Goal: Check status: Check status

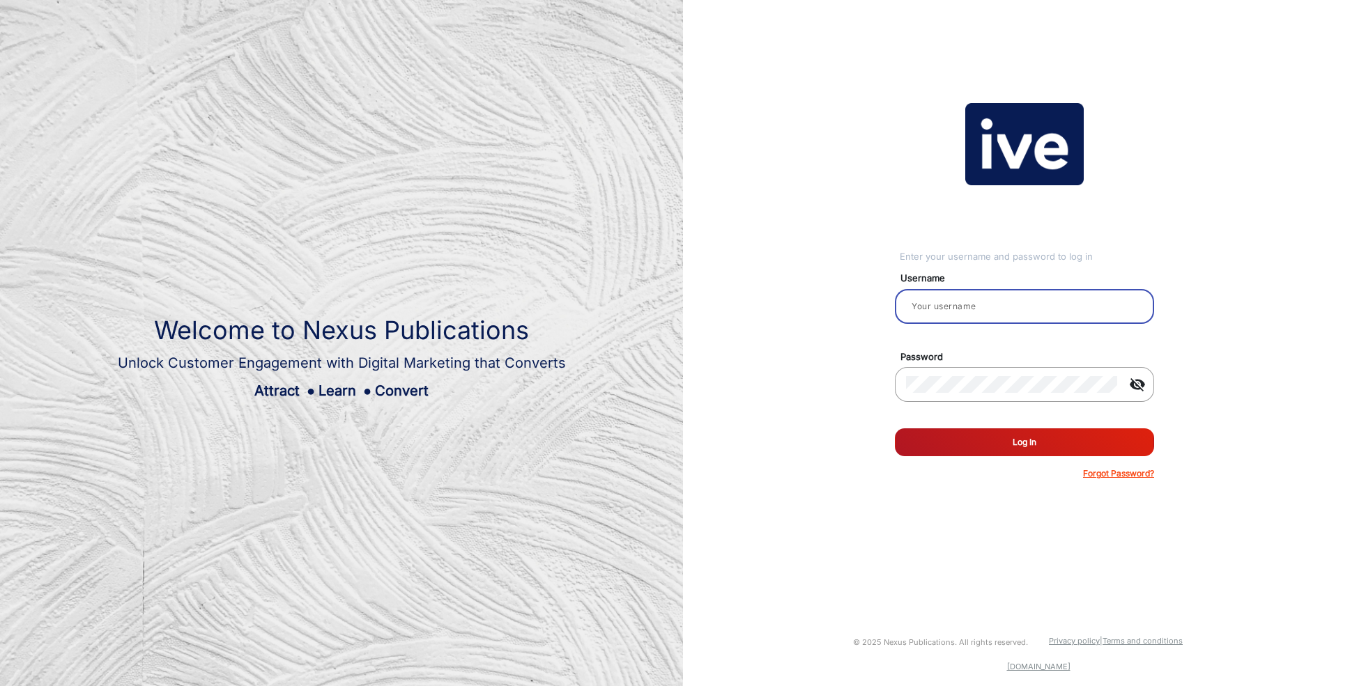
click at [971, 305] on input "email" at bounding box center [1024, 306] width 237 height 17
type input "[PERSON_NAME]"
click at [1044, 450] on button "Log In" at bounding box center [1024, 443] width 259 height 28
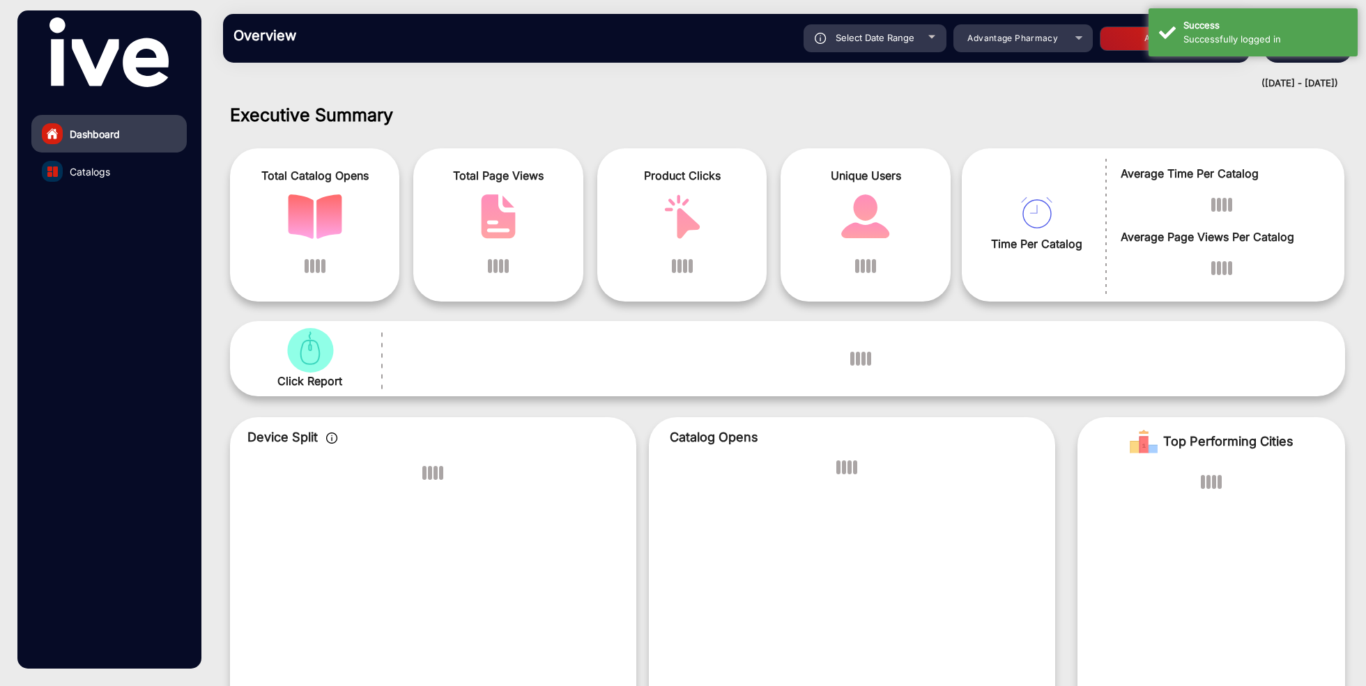
scroll to position [10, 0]
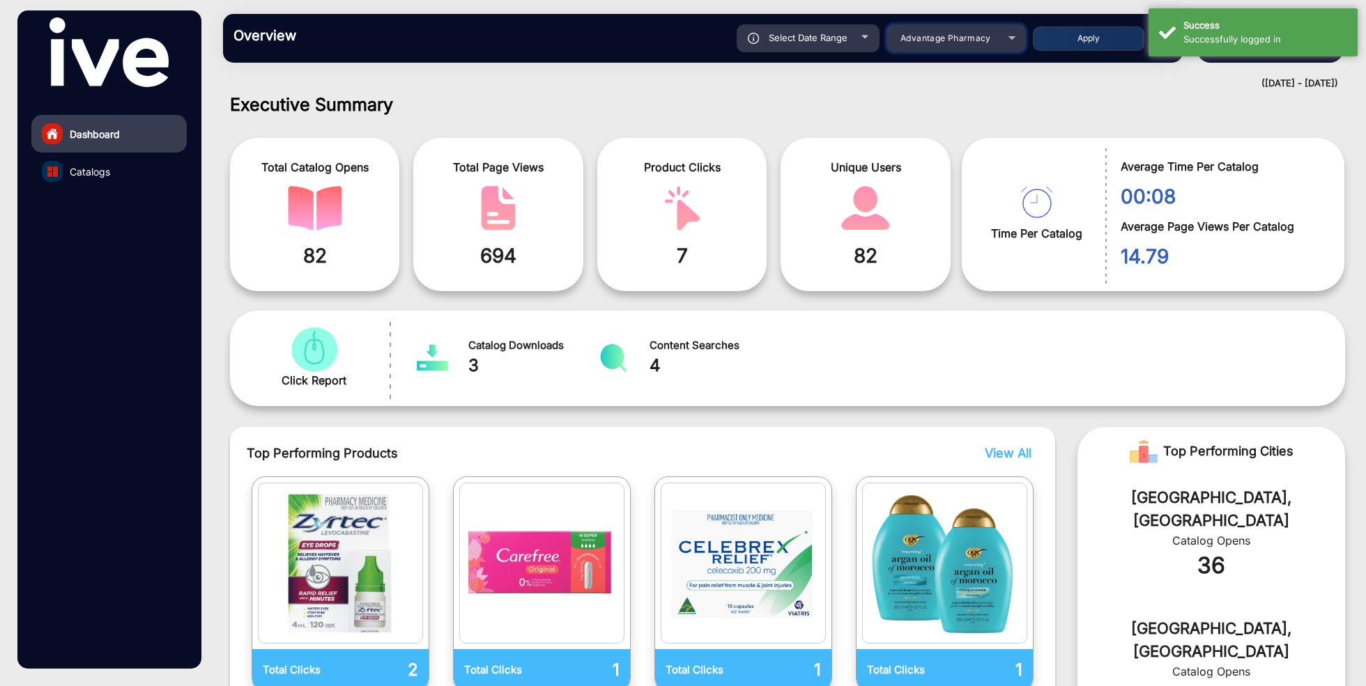
click at [944, 43] on span "Advantage Pharmacy" at bounding box center [945, 38] width 91 height 10
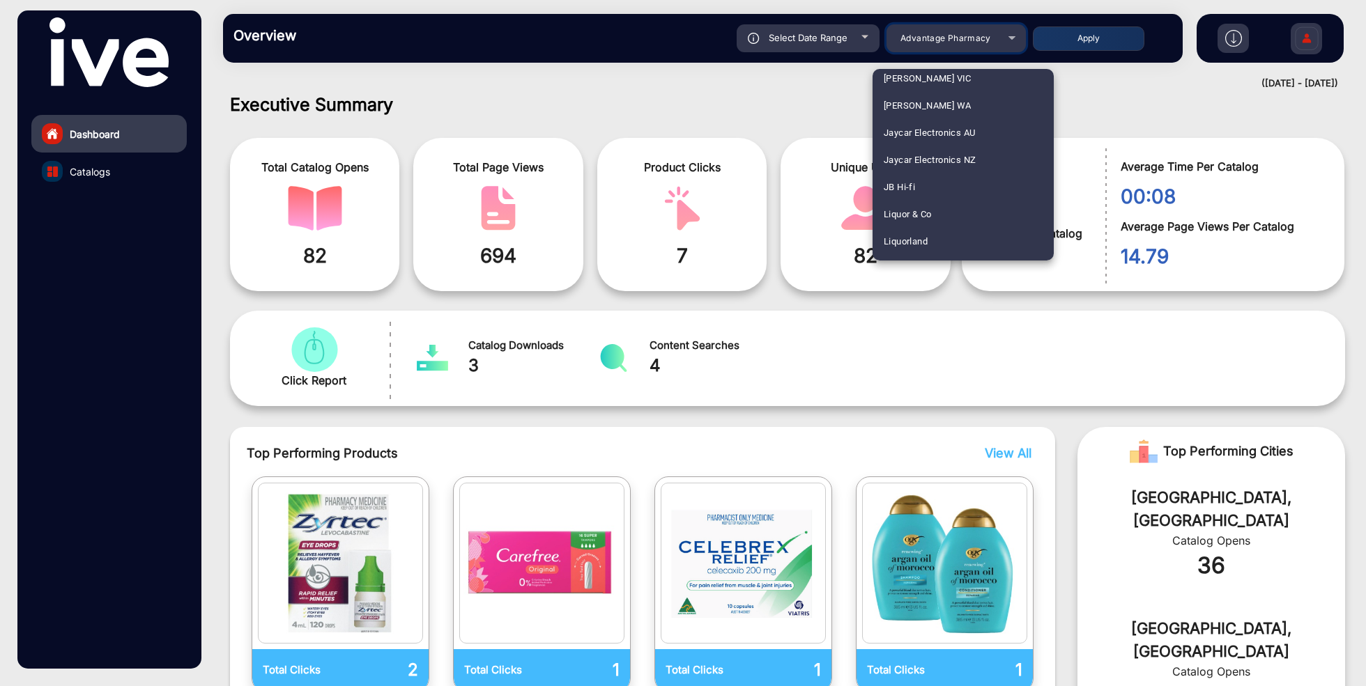
scroll to position [1345, 0]
click at [921, 187] on mat-option "JB Hi-fi" at bounding box center [963, 183] width 181 height 27
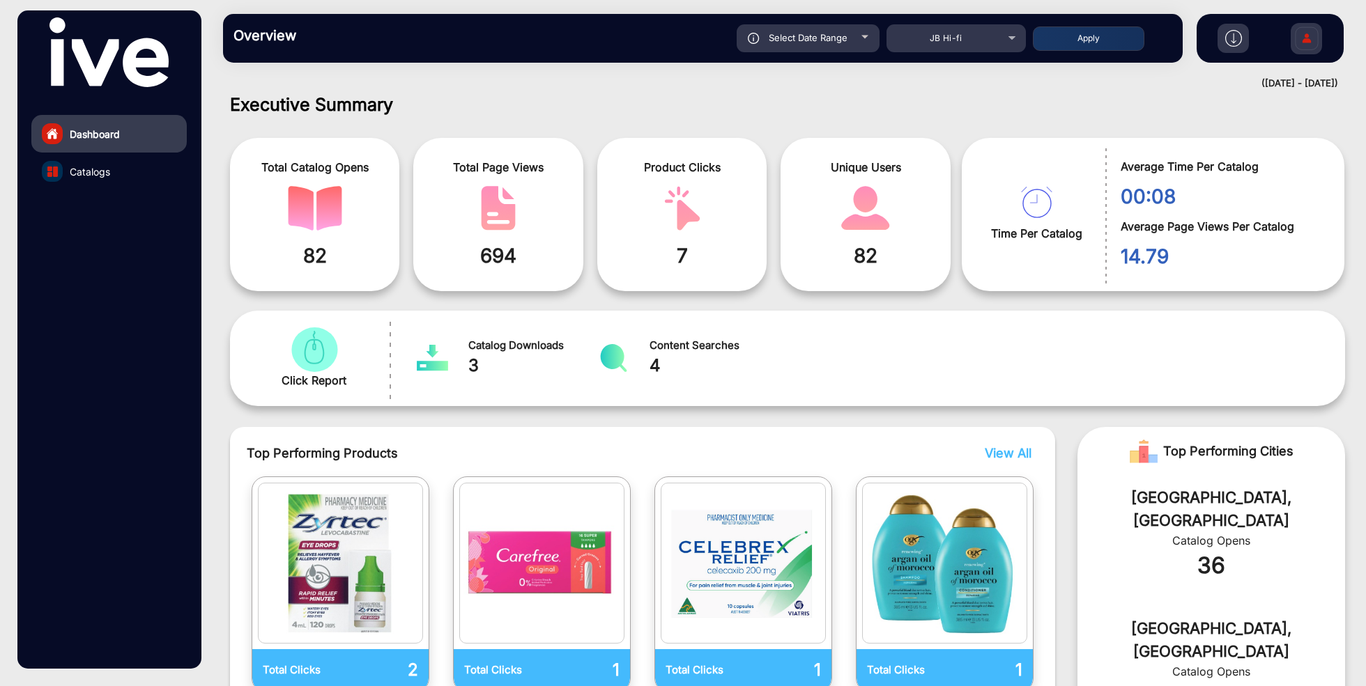
click at [850, 45] on div "Select Date Range" at bounding box center [808, 38] width 143 height 28
type input "[DATE]"
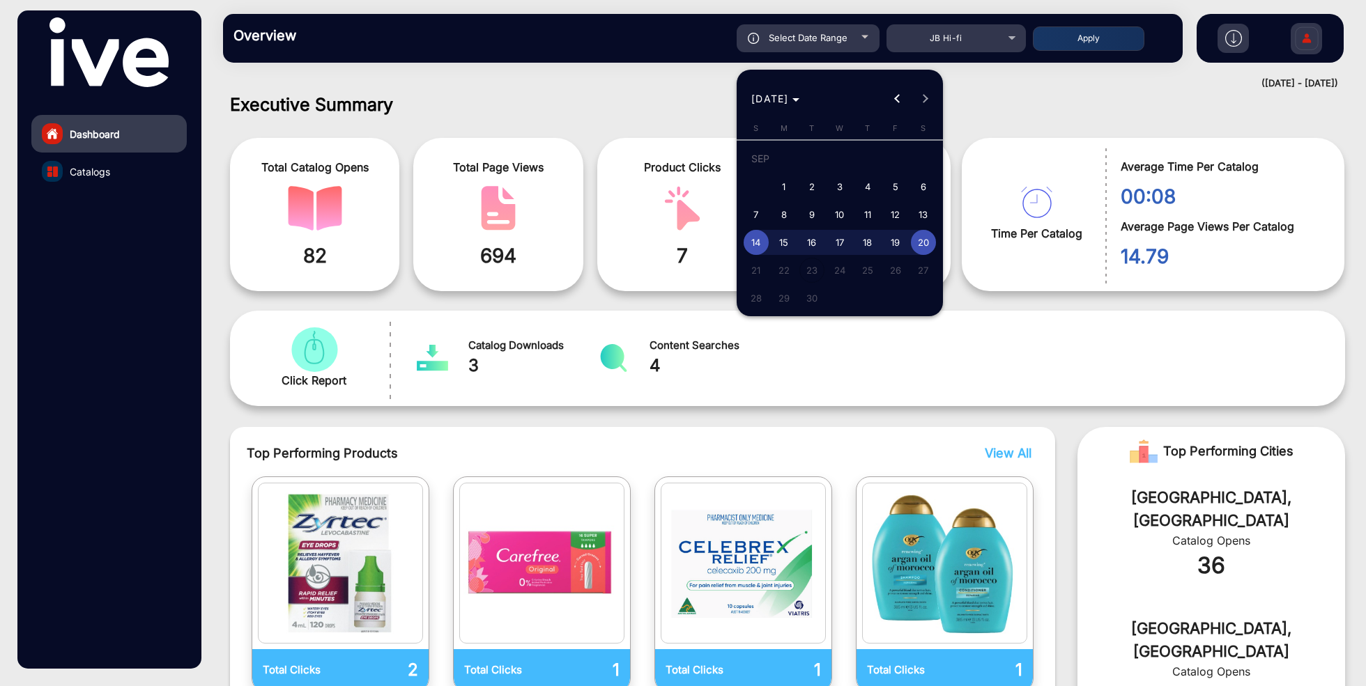
click at [787, 180] on span "1" at bounding box center [783, 186] width 25 height 25
type input "[DATE]"
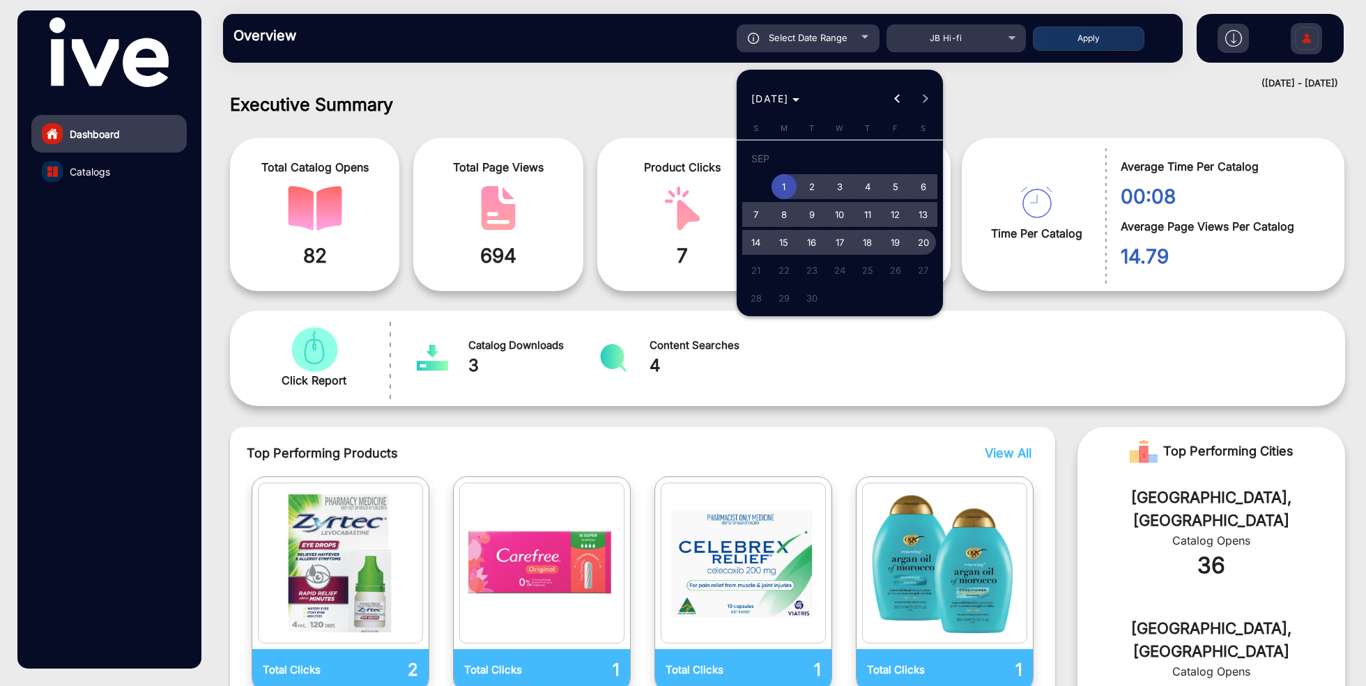
click at [925, 245] on span "20" at bounding box center [923, 242] width 25 height 25
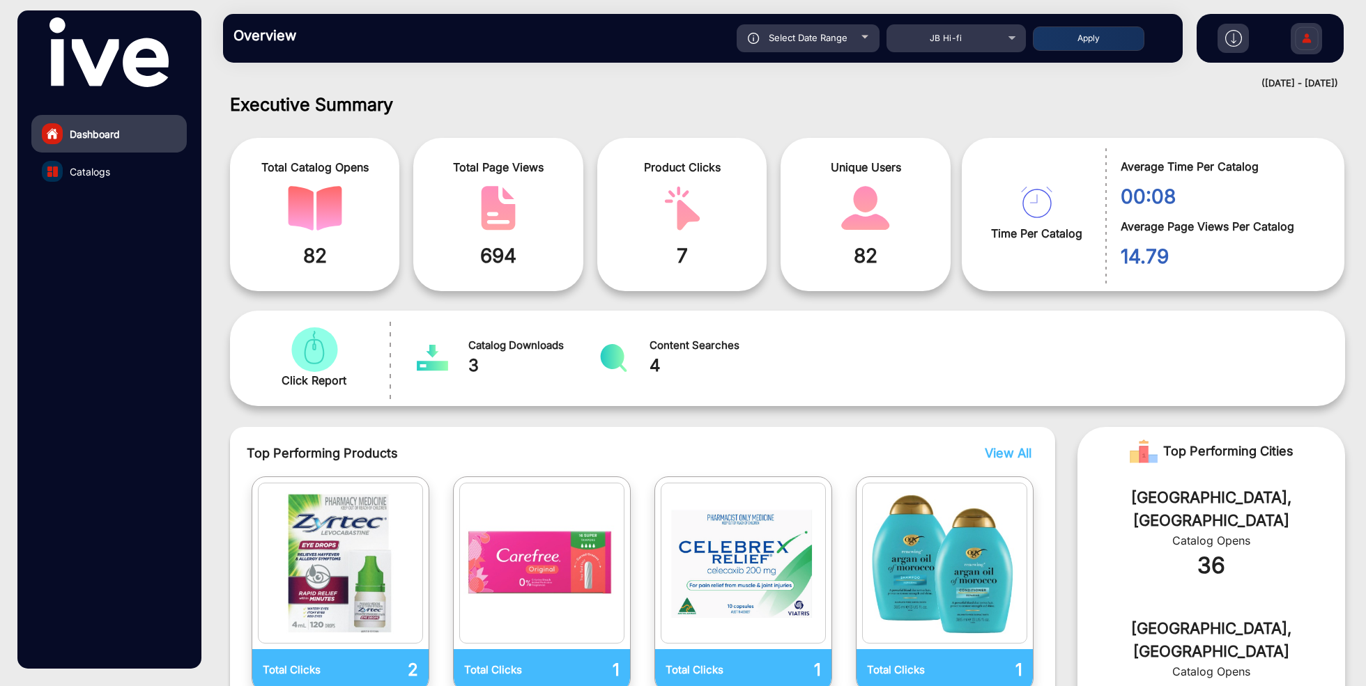
type input "[DATE]"
click at [1091, 37] on button "Apply" at bounding box center [1089, 38] width 112 height 24
type input "[DATE]"
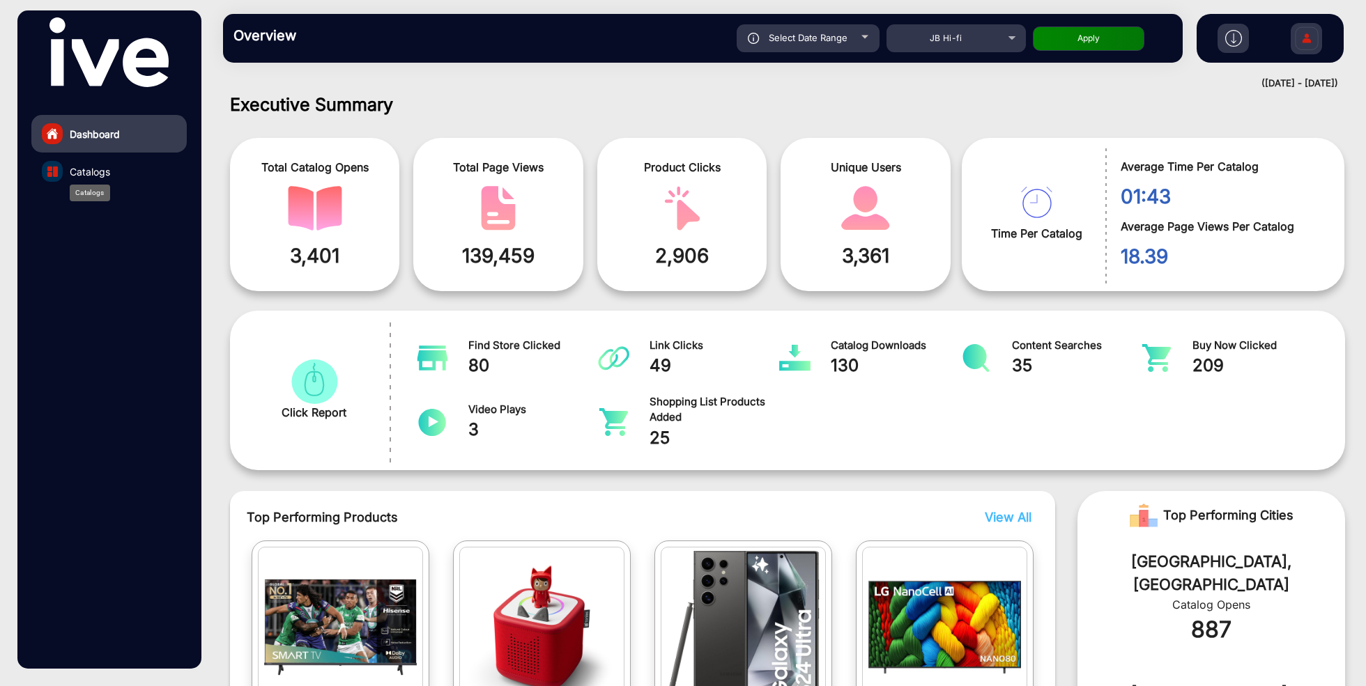
click at [98, 173] on span "Catalogs" at bounding box center [90, 171] width 40 height 15
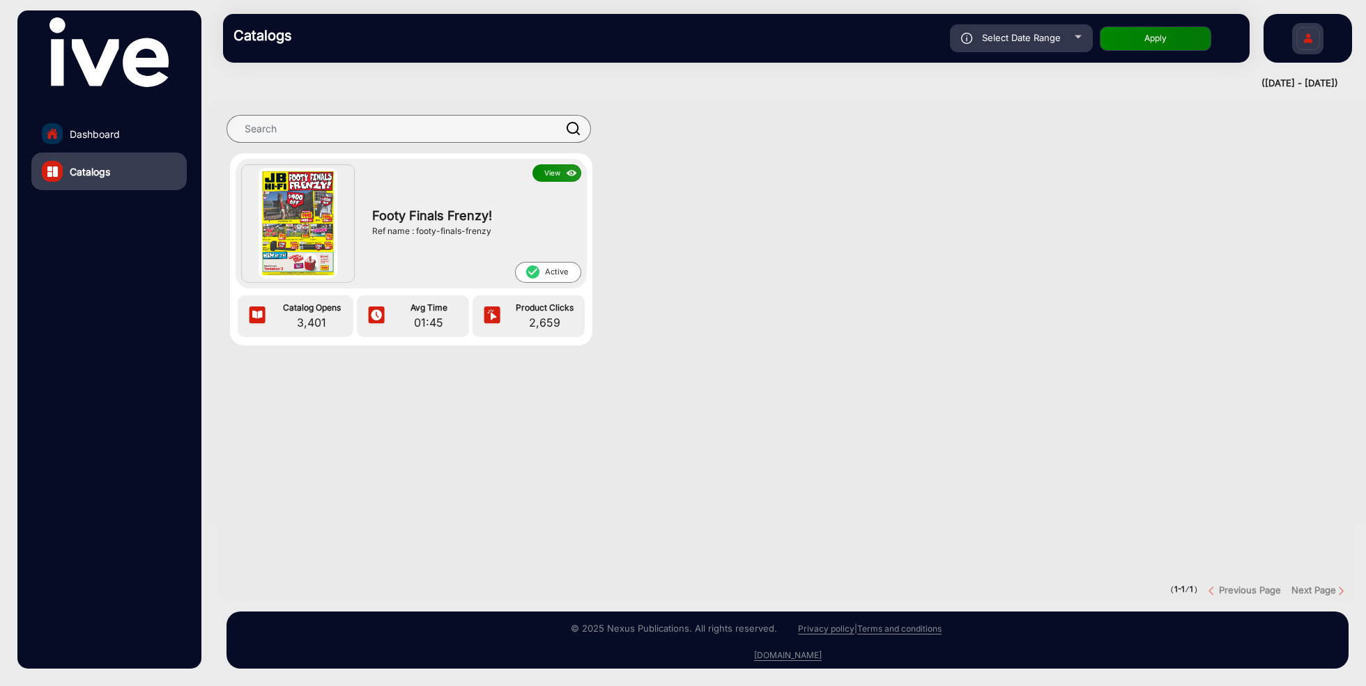
click at [548, 171] on button "View" at bounding box center [556, 172] width 49 height 17
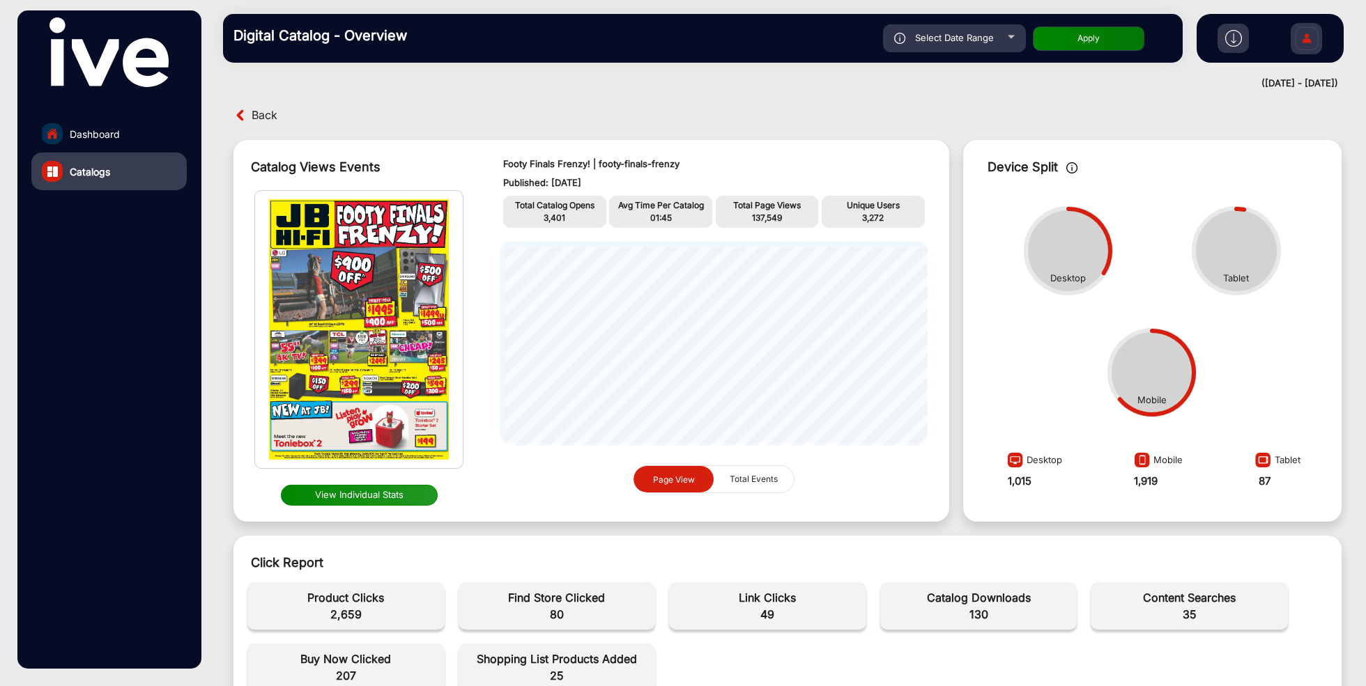
click at [974, 38] on span "Select Date Range" at bounding box center [954, 37] width 79 height 11
type input "[DATE]"
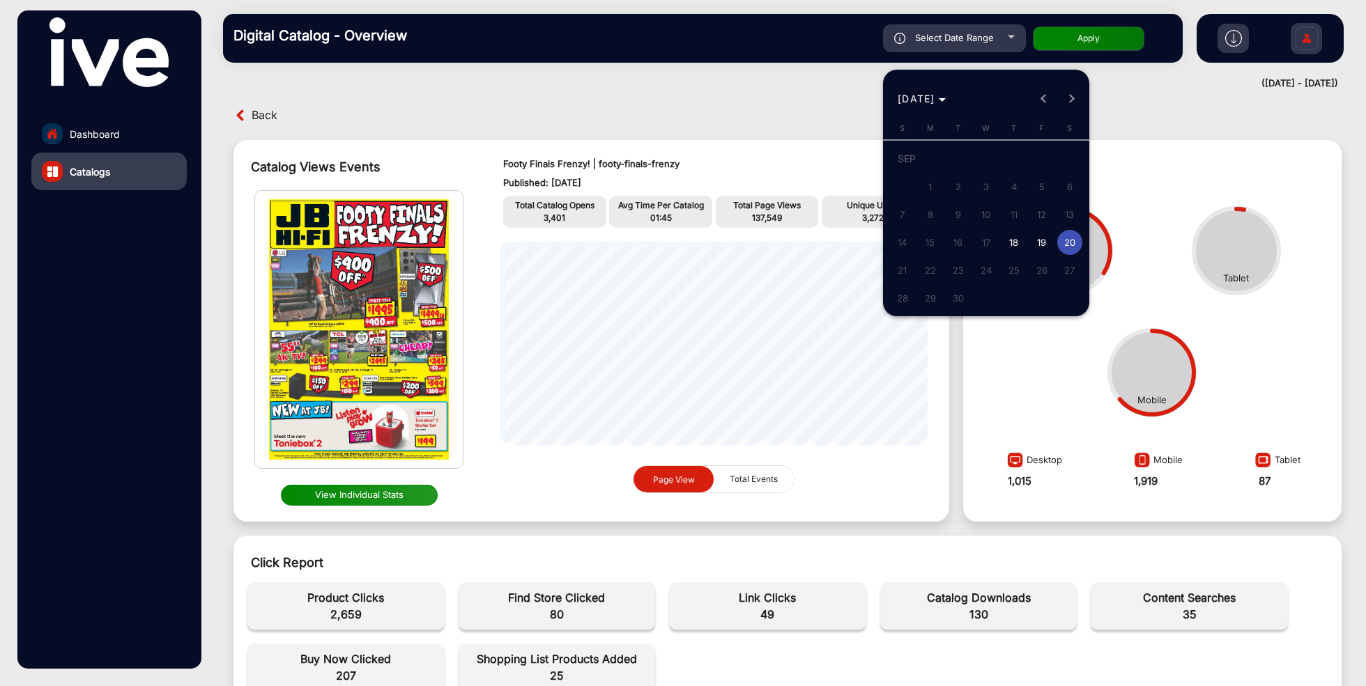
click at [1010, 240] on span "18" at bounding box center [1013, 242] width 25 height 25
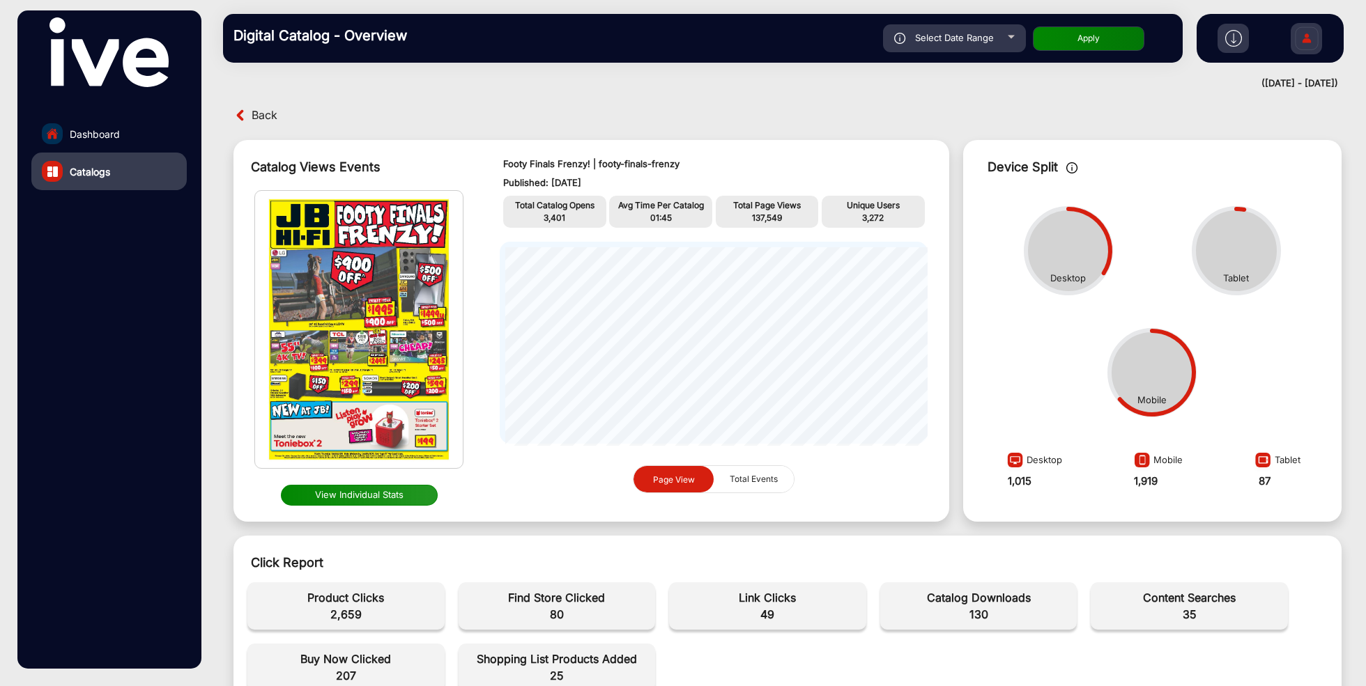
type input "[DATE]"
click at [986, 47] on div "Select Date Range" at bounding box center [954, 38] width 143 height 28
type input "[DATE]"
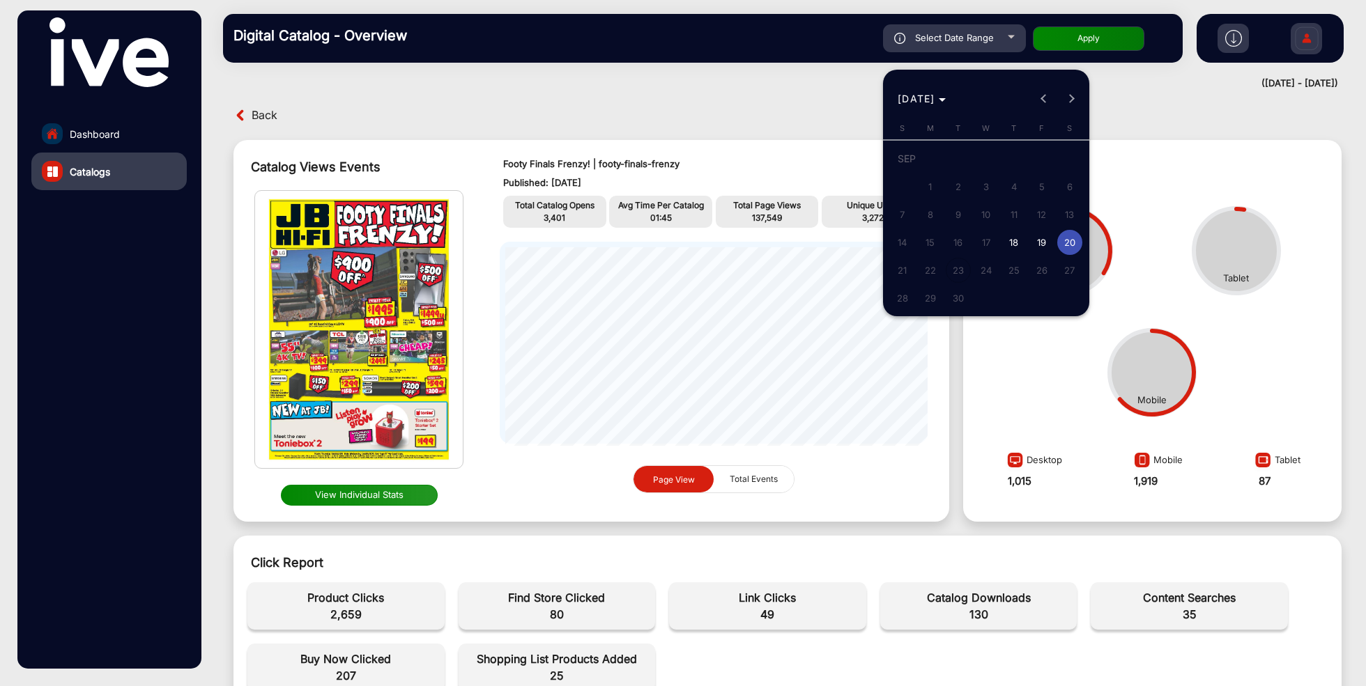
click at [1018, 238] on span "18" at bounding box center [1013, 242] width 25 height 25
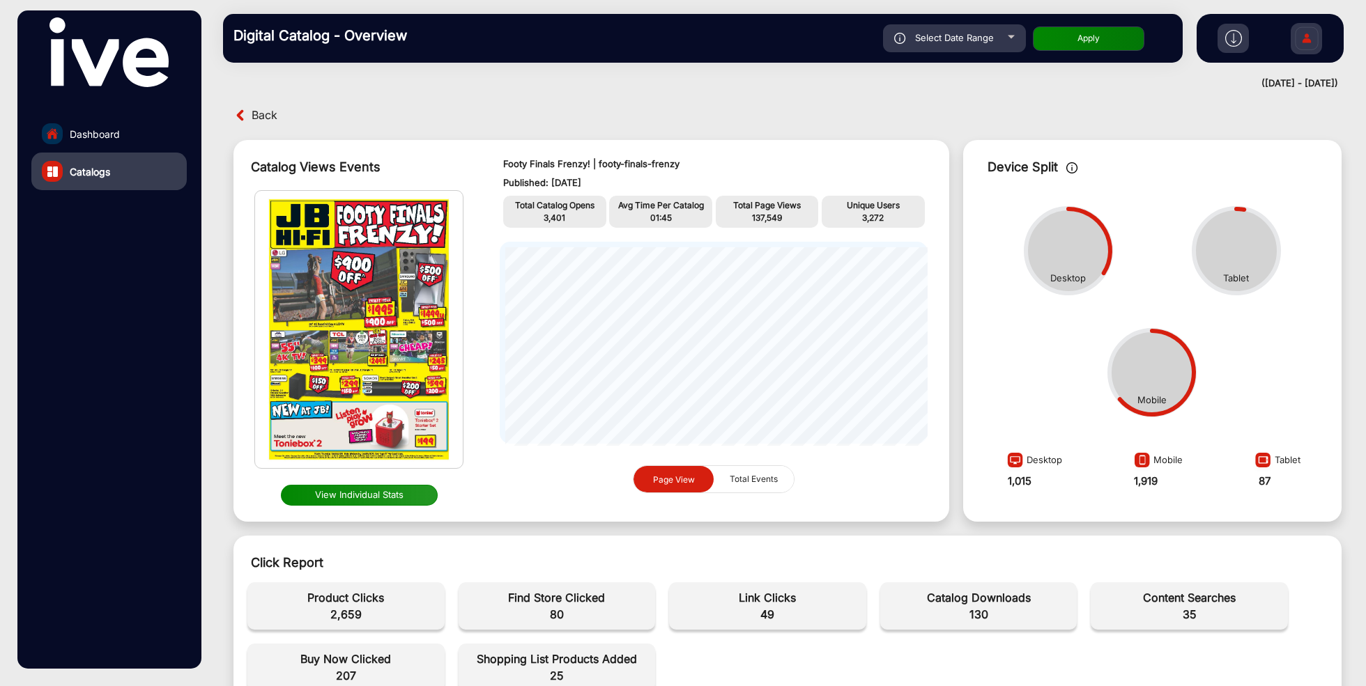
type input "[DATE]"
click at [1000, 43] on div "Select Date Range" at bounding box center [954, 38] width 143 height 28
type input "[DATE]"
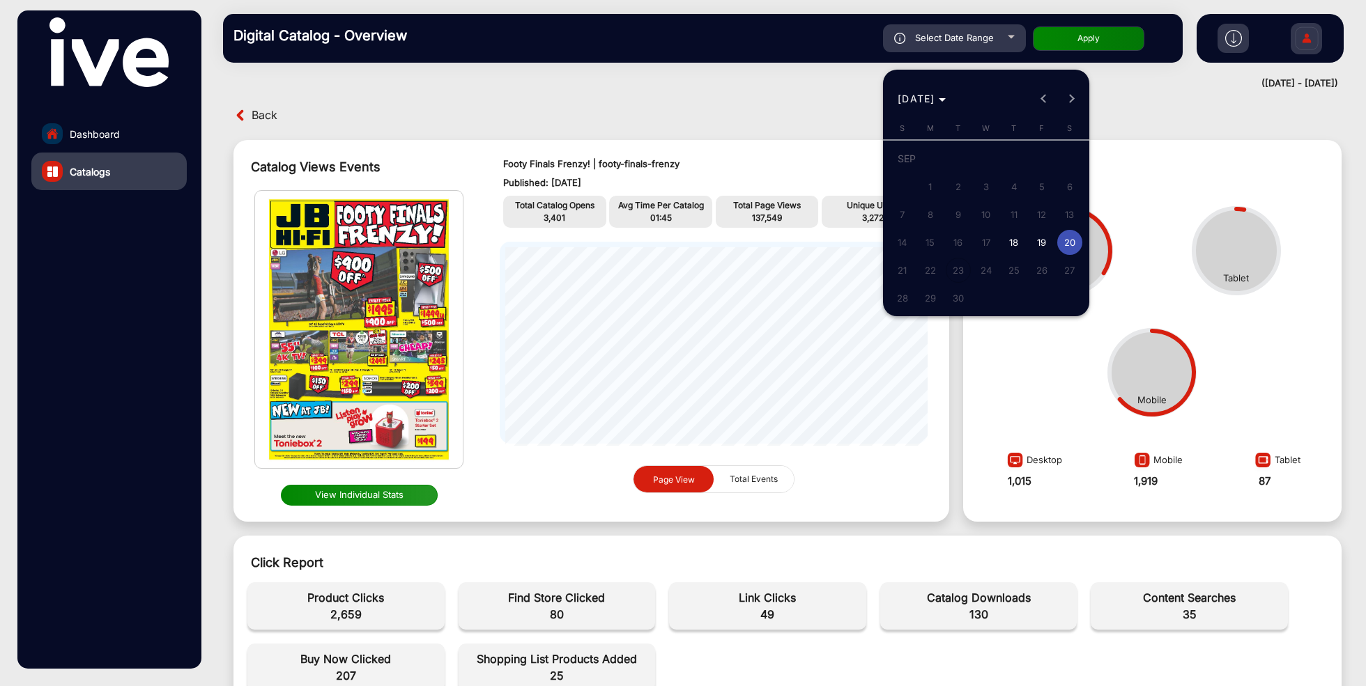
click at [123, 132] on div at bounding box center [683, 343] width 1366 height 686
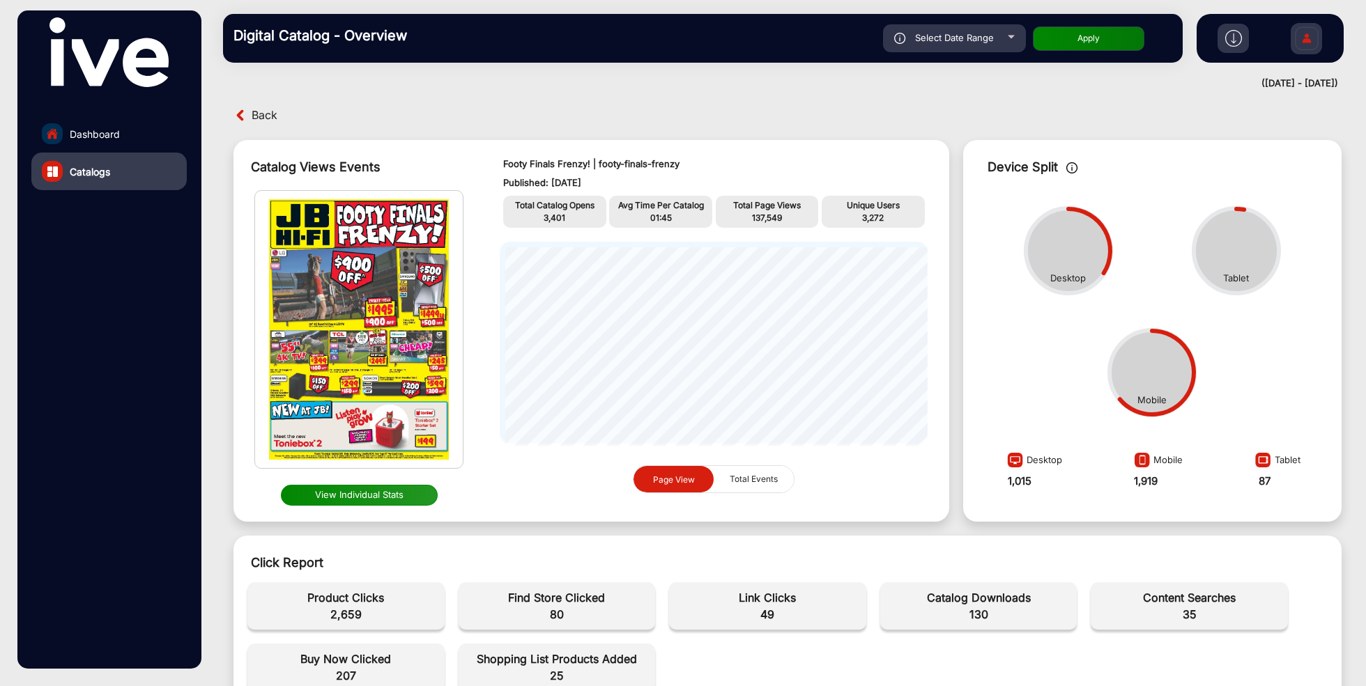
click at [116, 133] on span "Dashboard" at bounding box center [95, 134] width 50 height 15
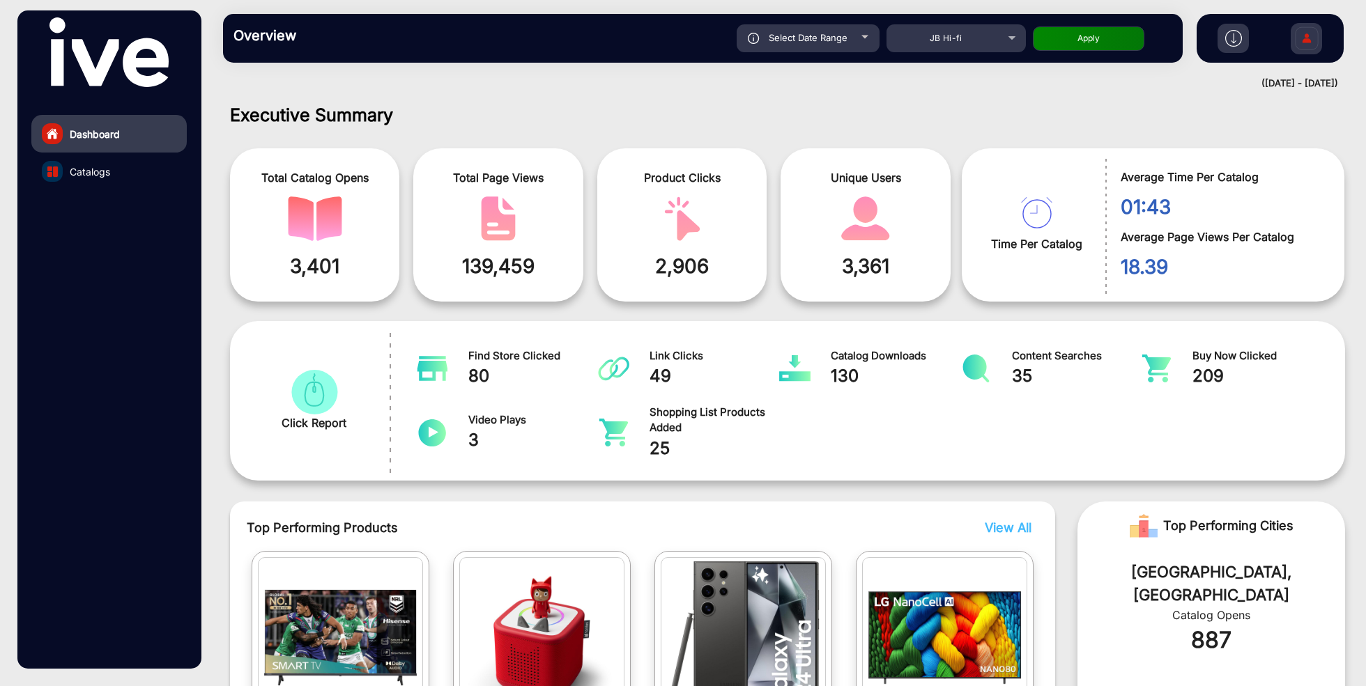
scroll to position [10, 0]
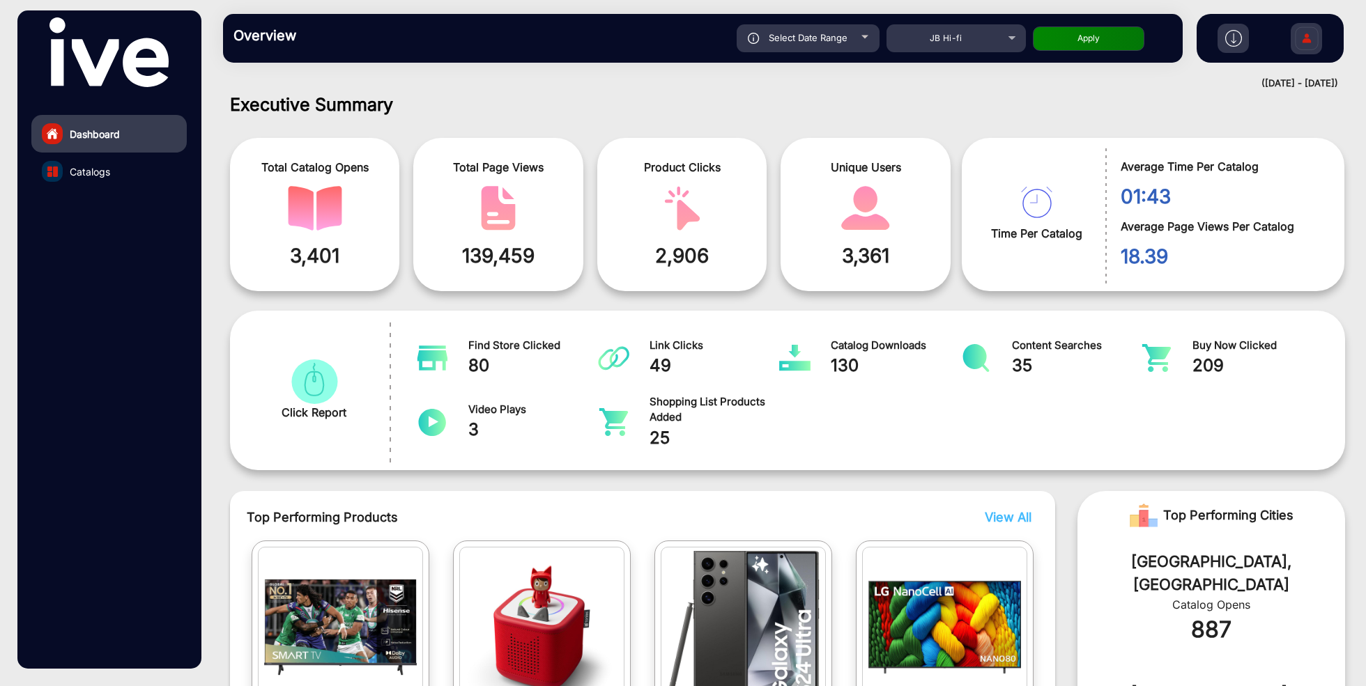
click at [822, 43] on div "Select Date Range" at bounding box center [808, 38] width 143 height 28
type input "[DATE]"
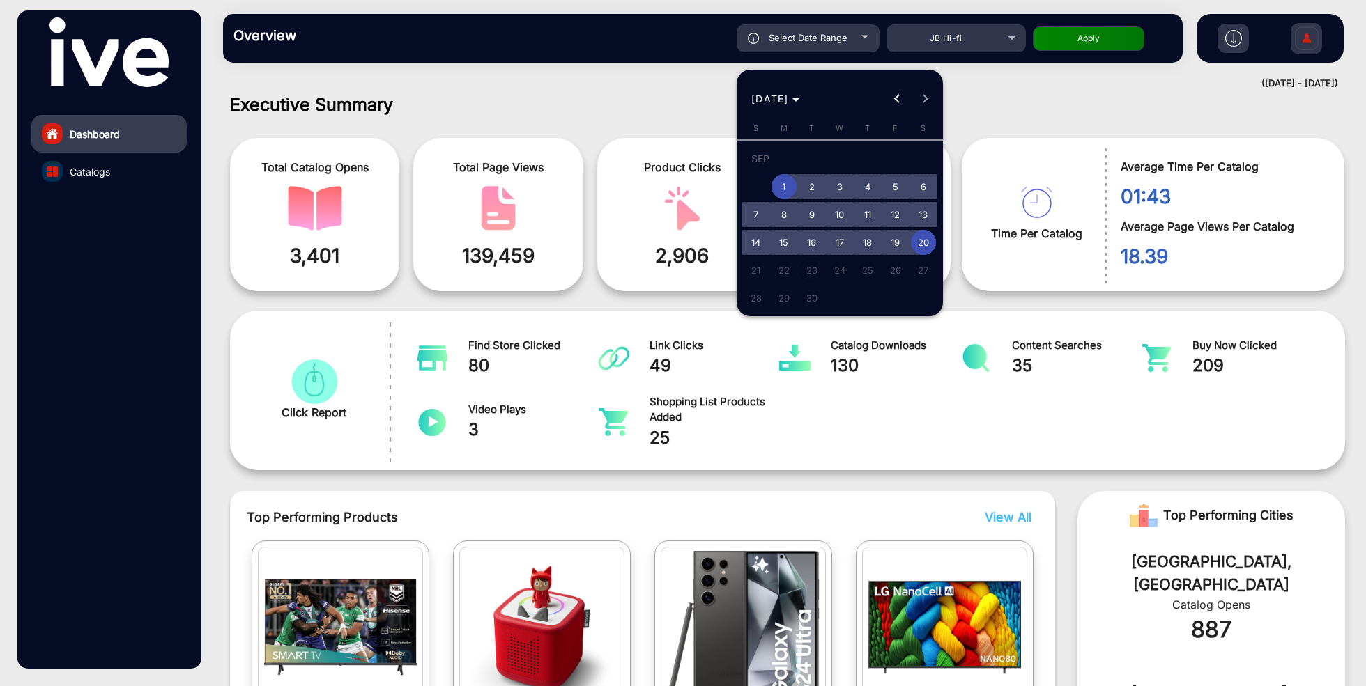
click at [864, 241] on span "18" at bounding box center [867, 242] width 25 height 25
type input "[DATE]"
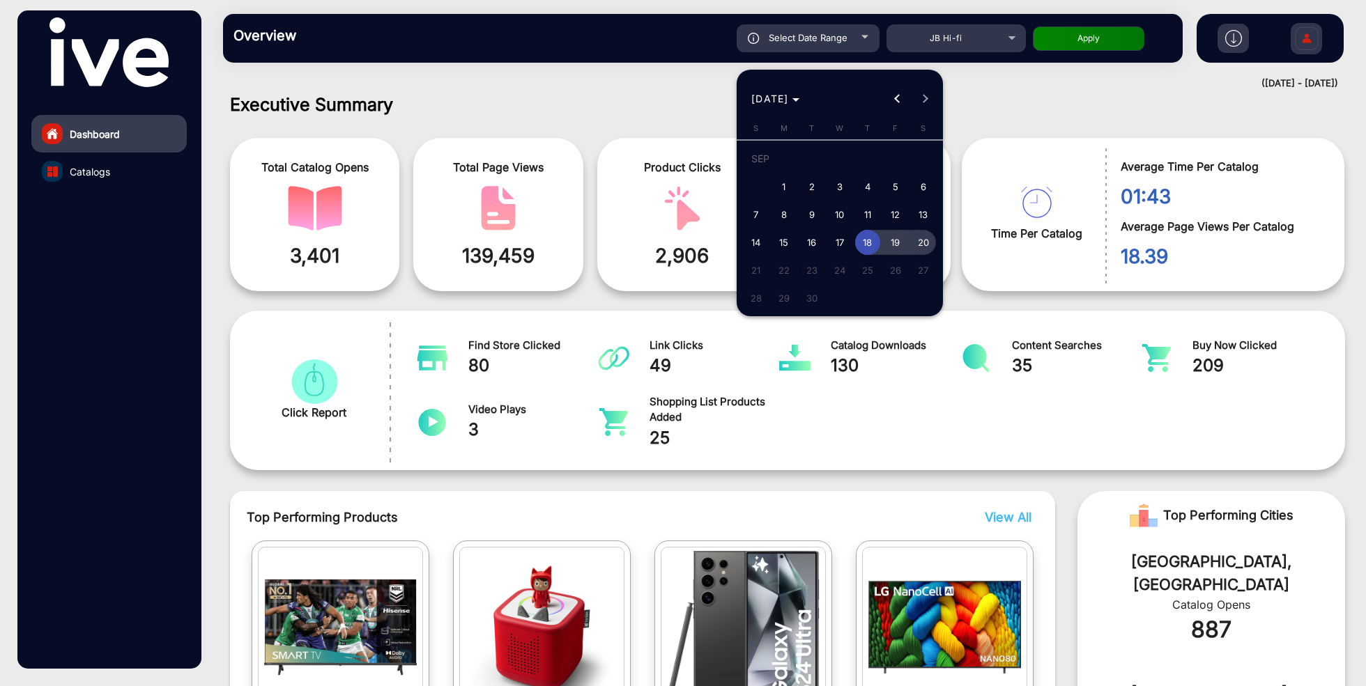
click at [927, 246] on span "20" at bounding box center [923, 242] width 25 height 25
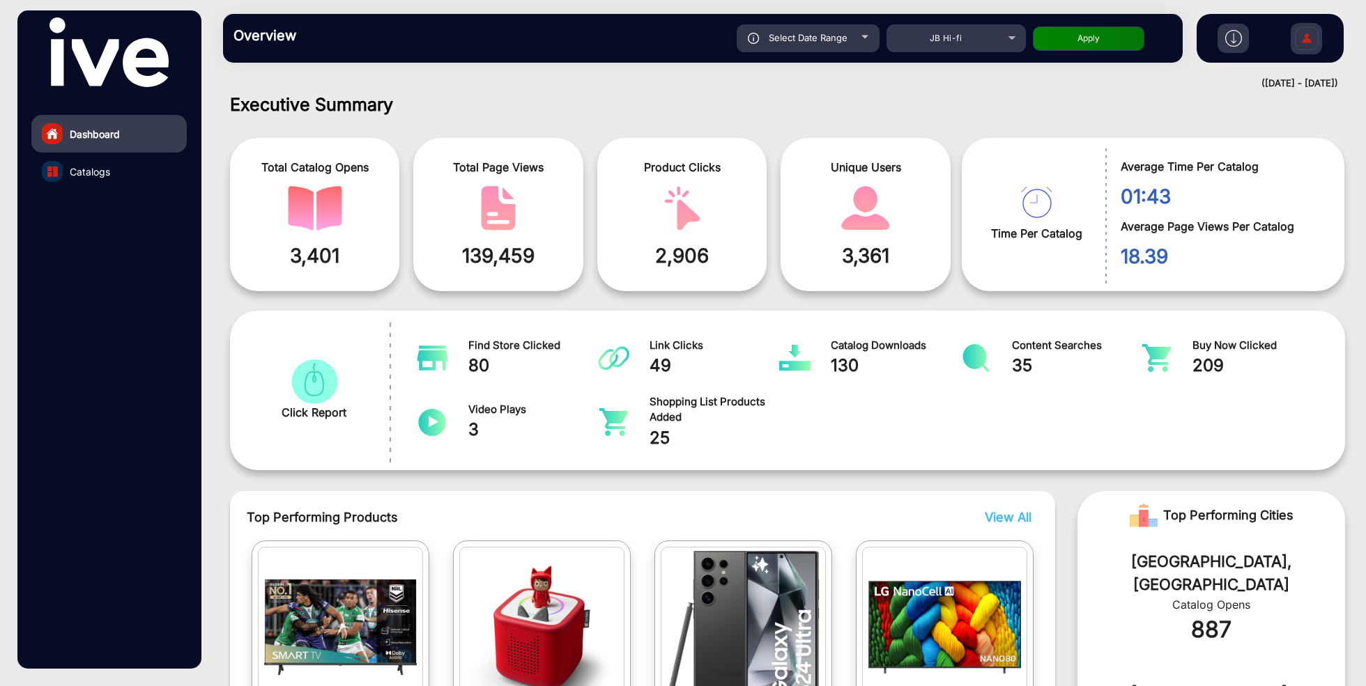
type input "[DATE]"
click at [1079, 43] on button "Apply" at bounding box center [1089, 38] width 112 height 24
type input "[DATE]"
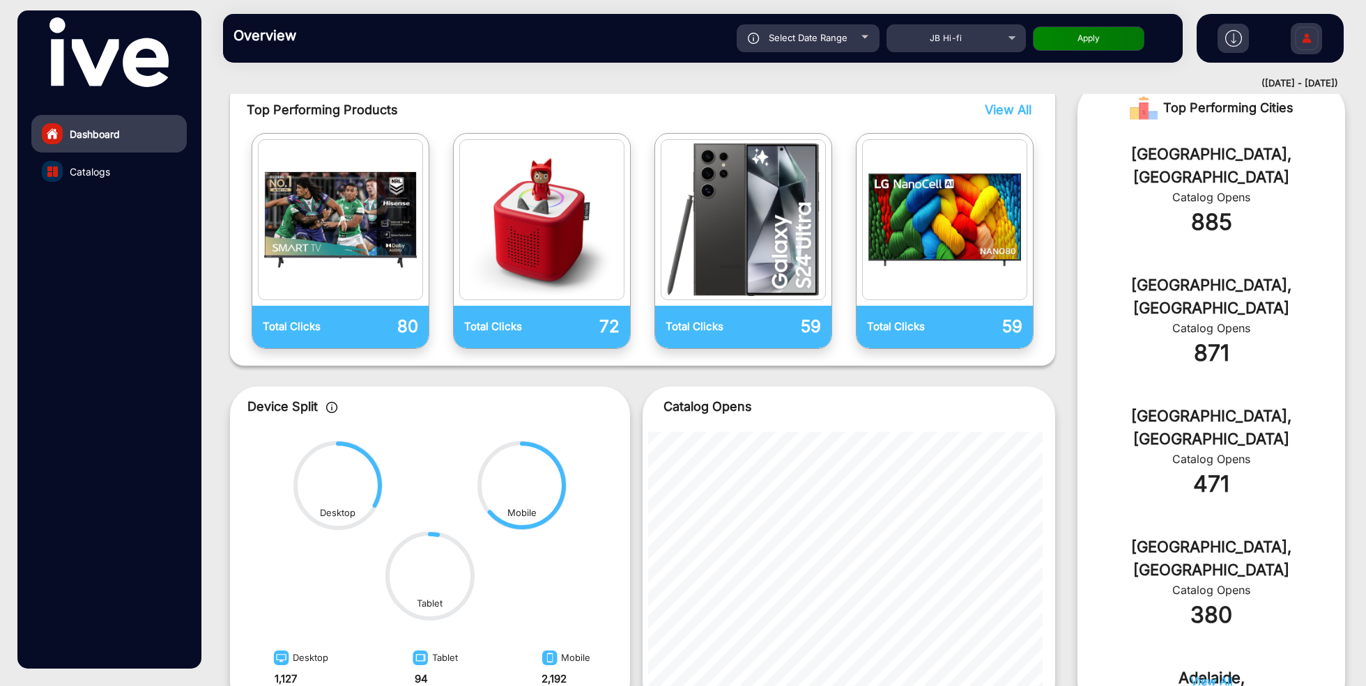
scroll to position [530, 0]
